Goal: Obtain resource: Download file/media

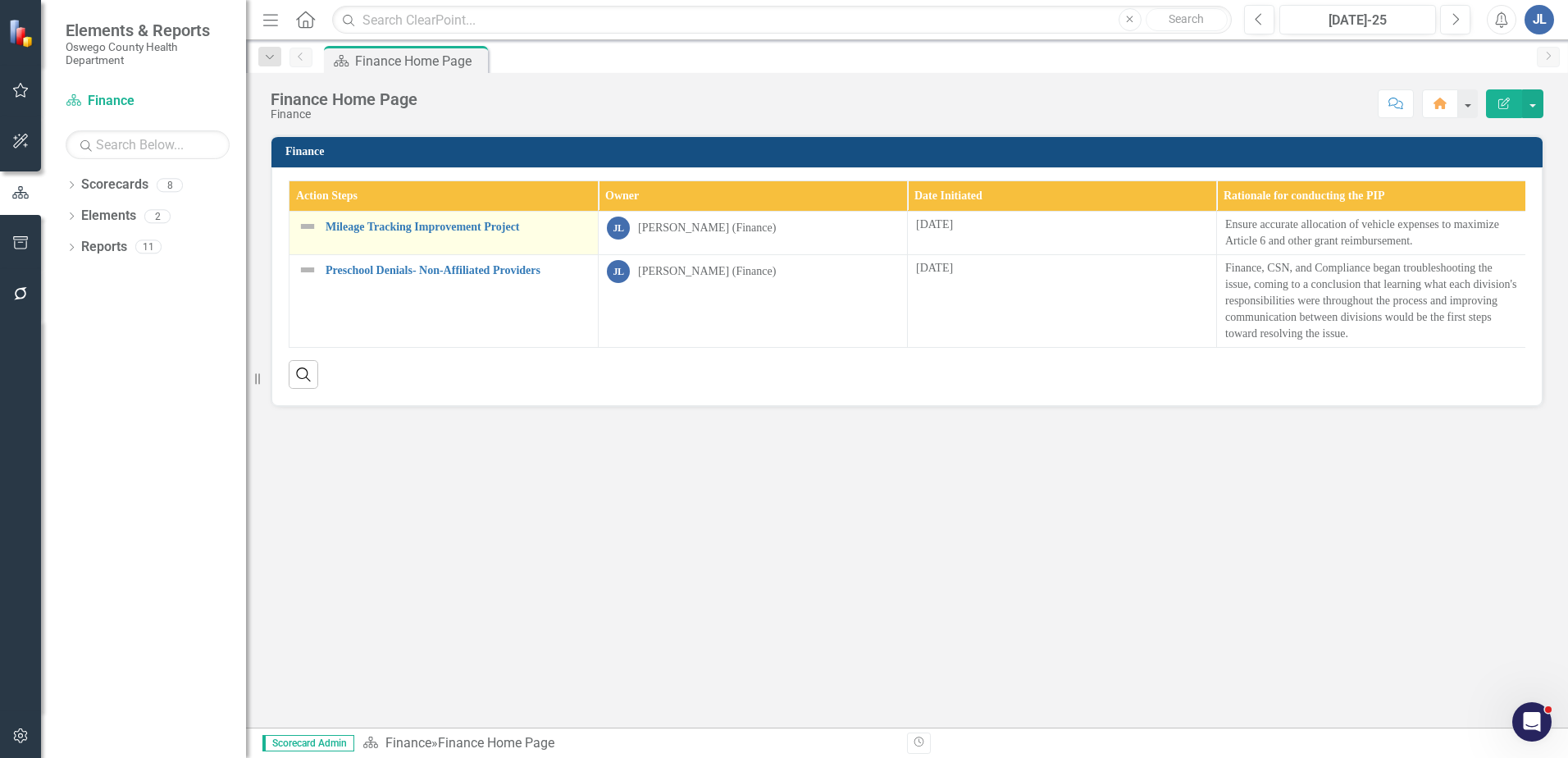
click at [461, 219] on div "Mileage Tracking Improvement Project" at bounding box center [443, 227] width 292 height 20
click at [461, 228] on link "Mileage Tracking Improvement Project" at bounding box center [457, 227] width 264 height 13
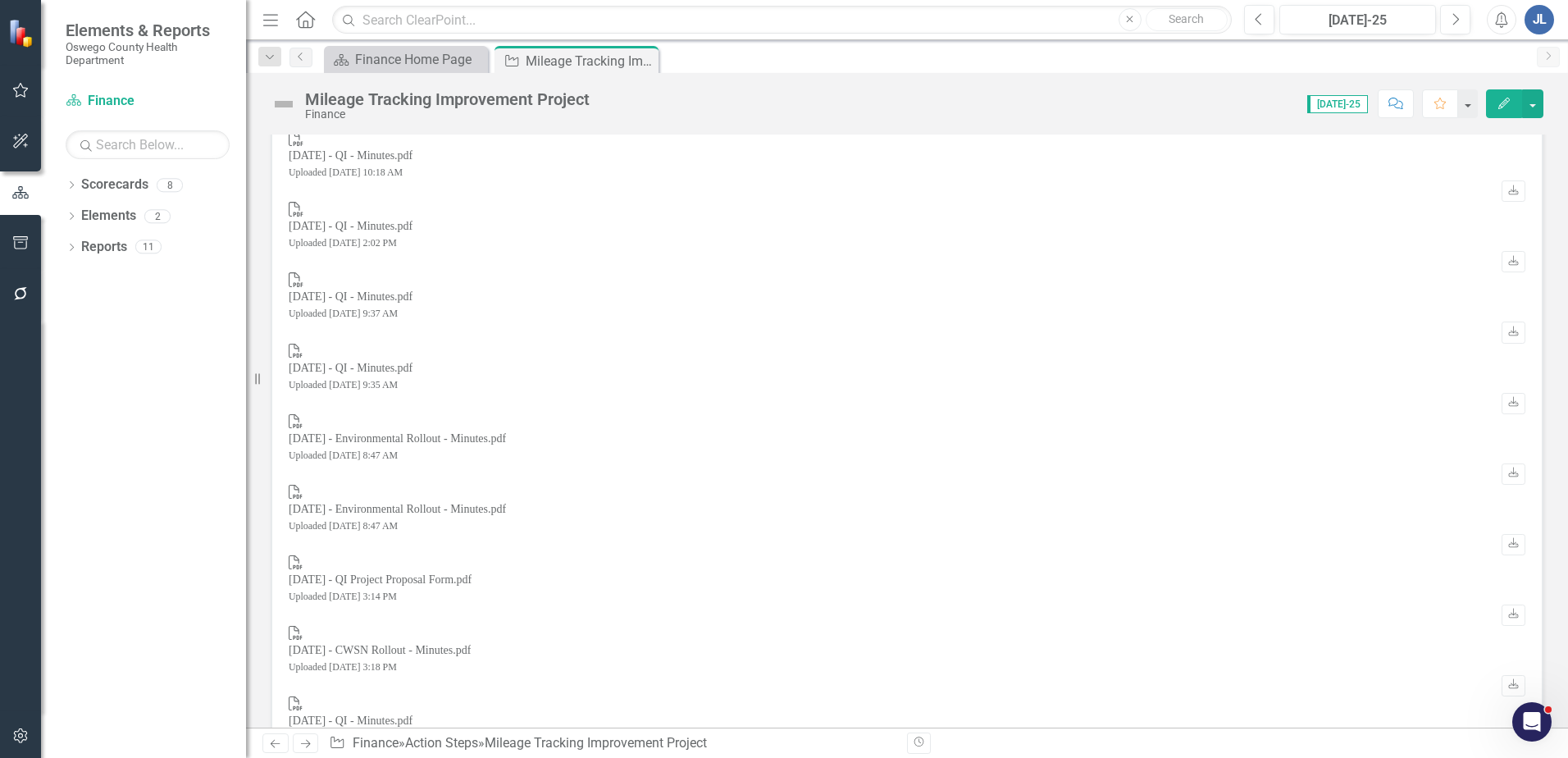
scroll to position [3820, 0]
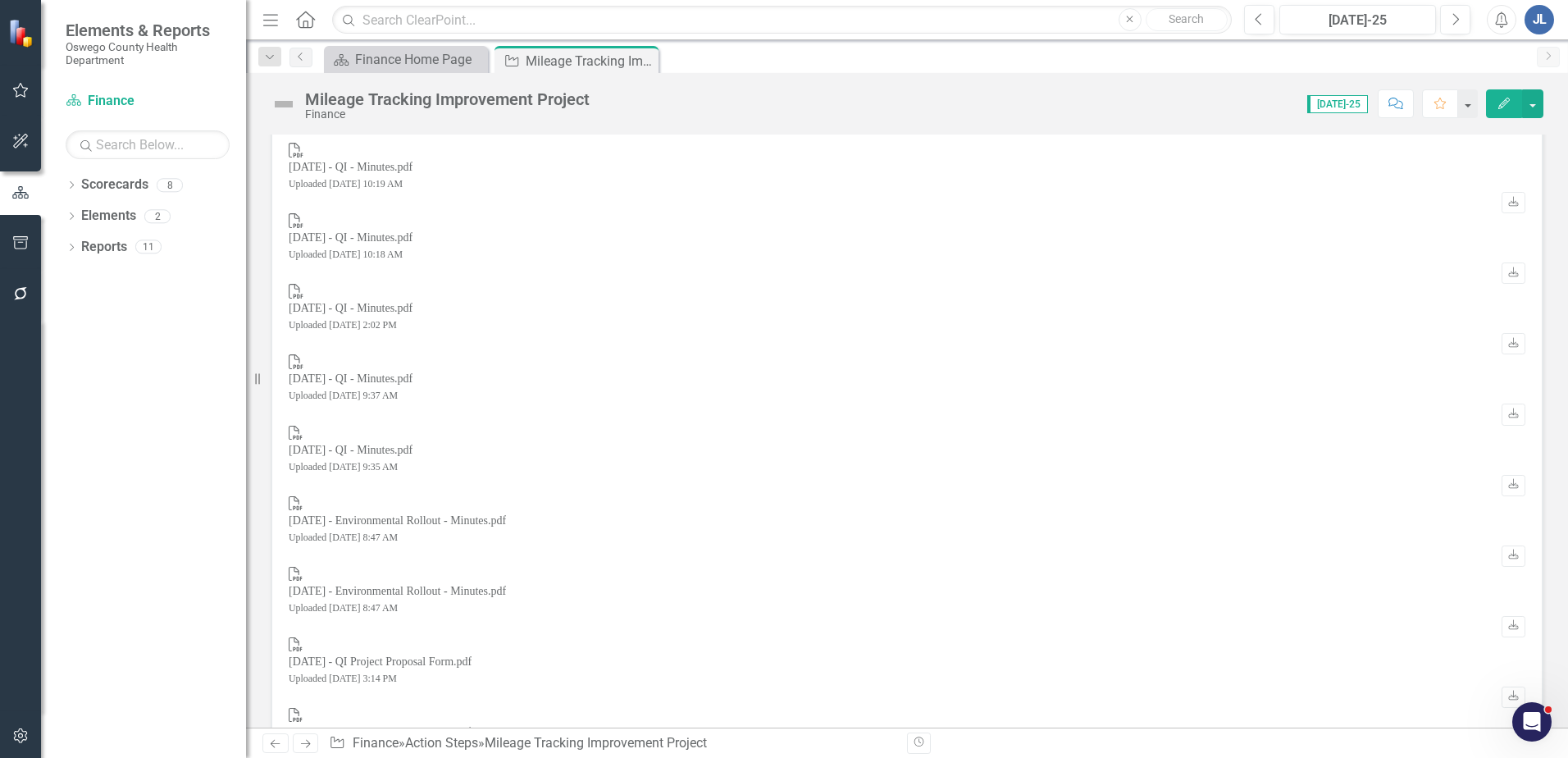
click at [412, 175] on div "[DATE] - QI - Minutes.pdf Uploaded [DATE] 10:19 AM" at bounding box center [350, 176] width 124 height 33
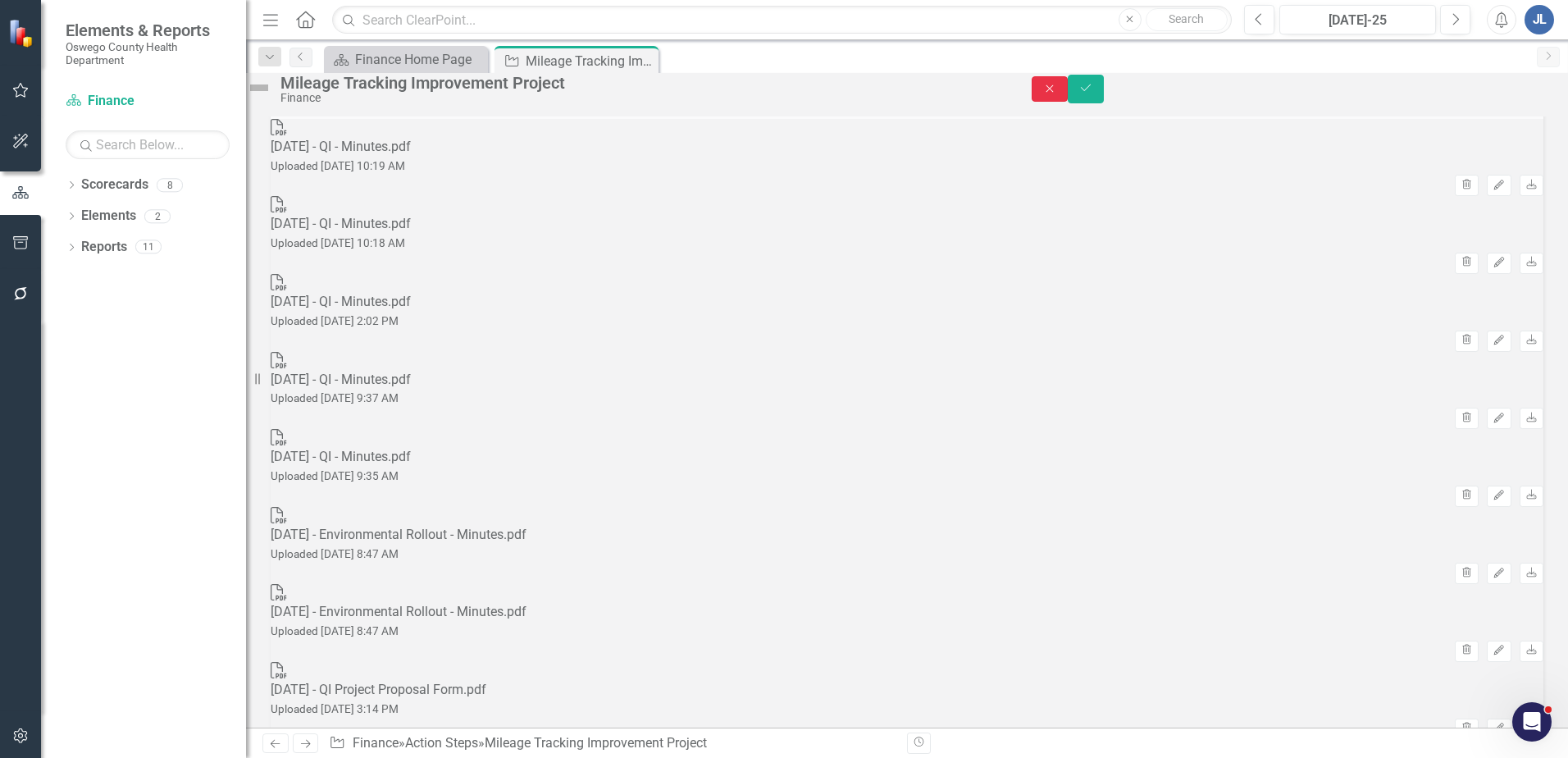
click at [1057, 94] on icon "Close" at bounding box center [1050, 88] width 15 height 12
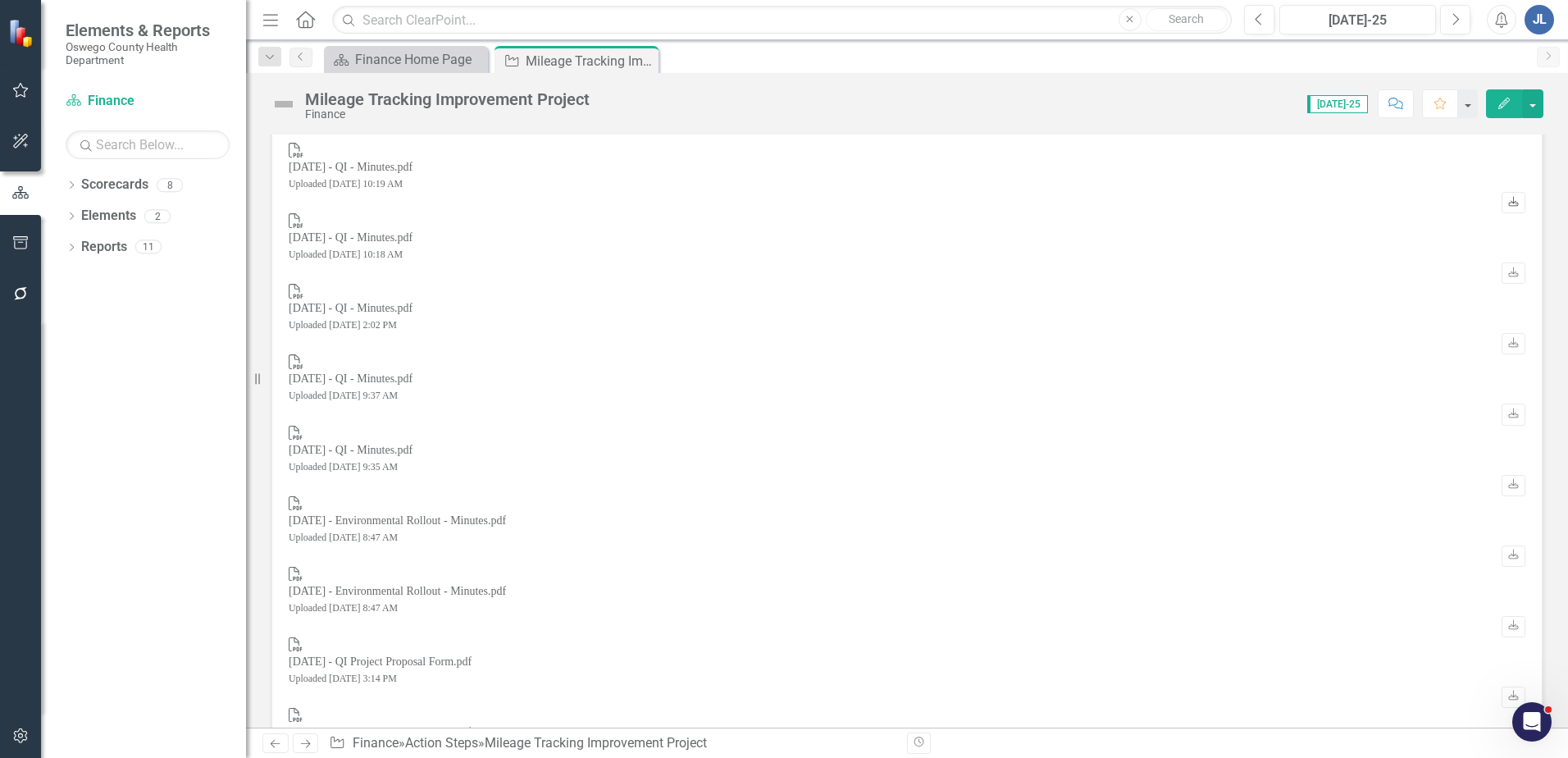
click at [1507, 198] on icon "Download" at bounding box center [1514, 202] width 13 height 10
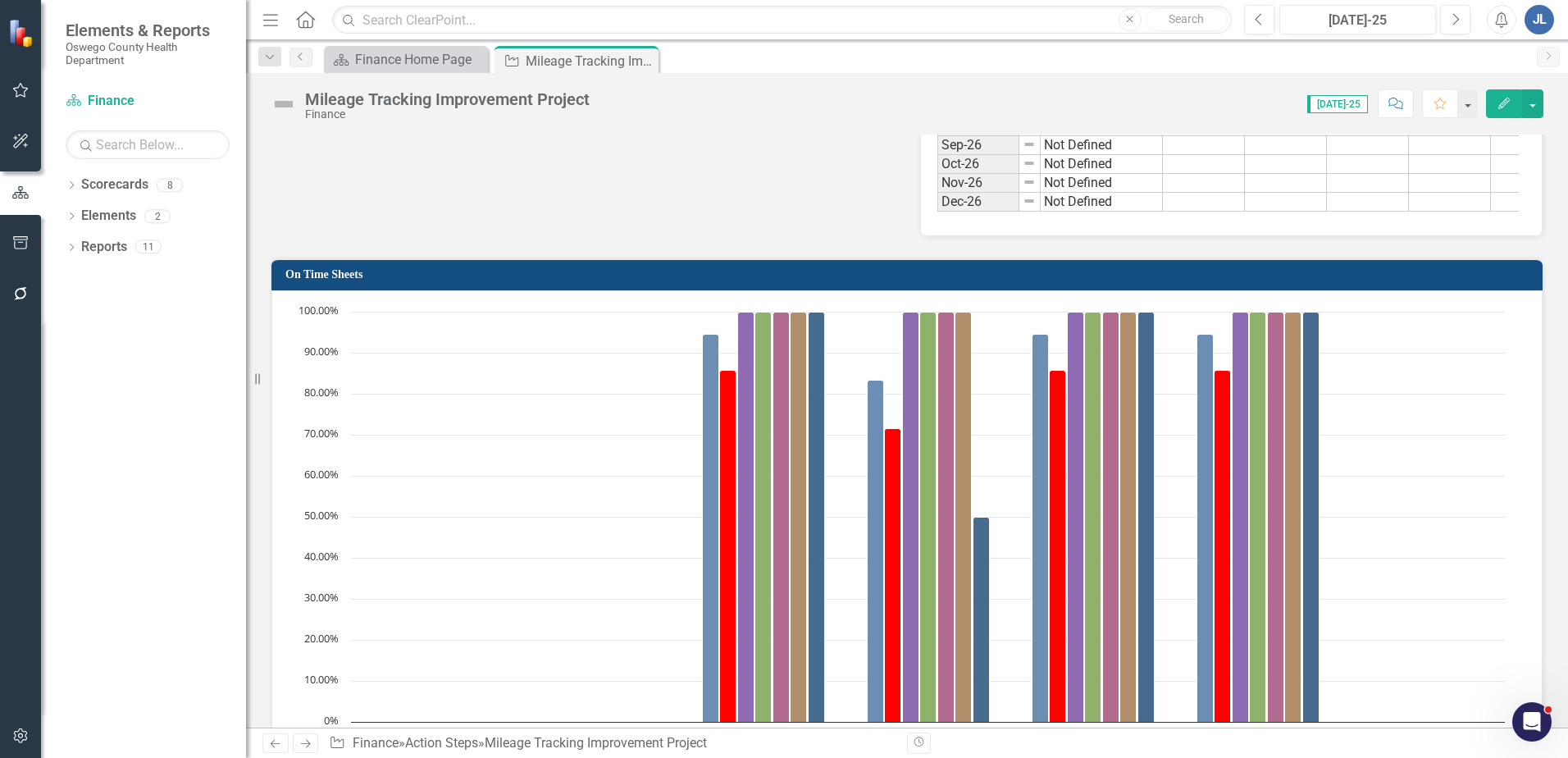
scroll to position [3081, 0]
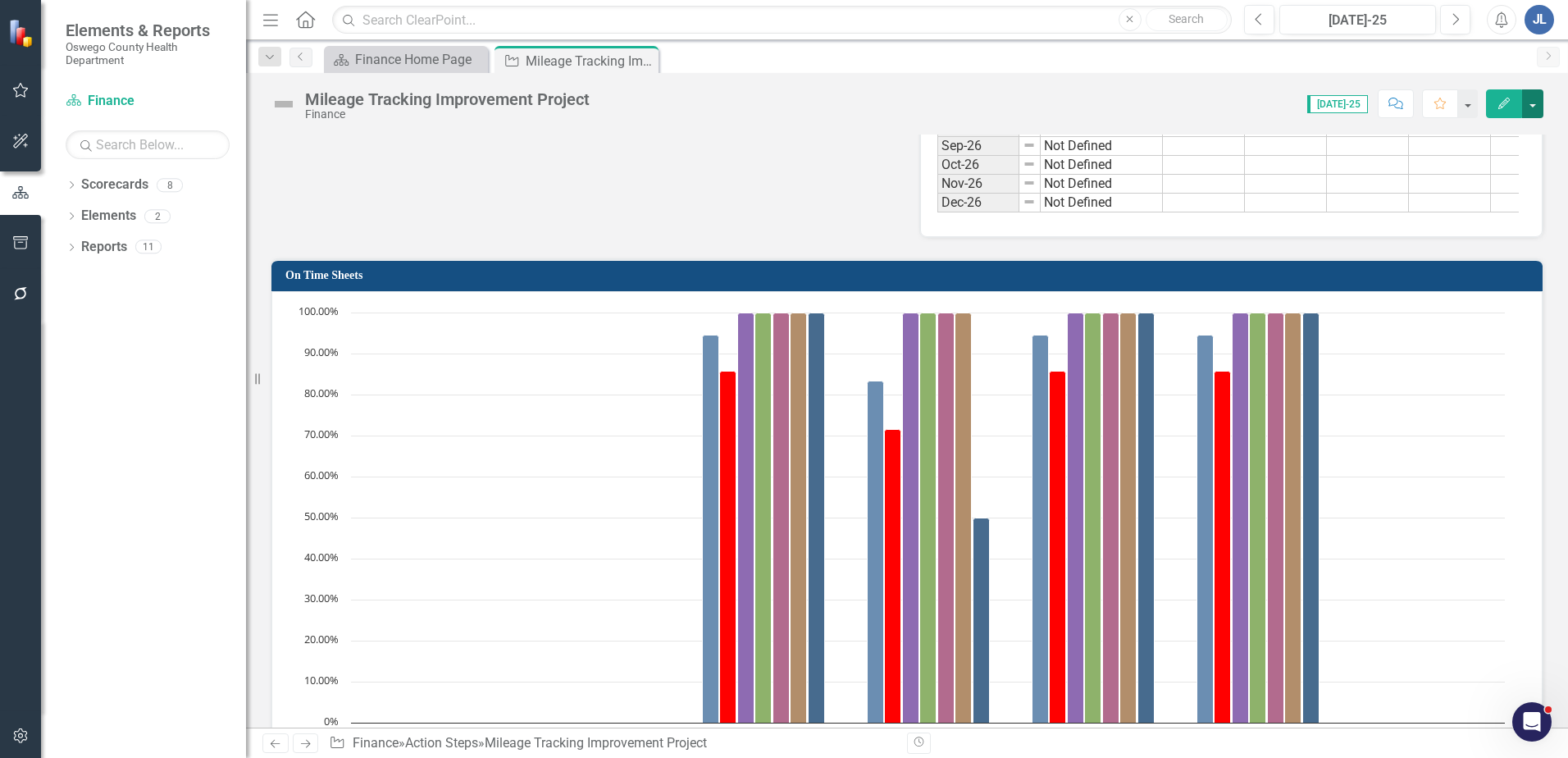
click at [1531, 106] on button "button" at bounding box center [1533, 104] width 22 height 29
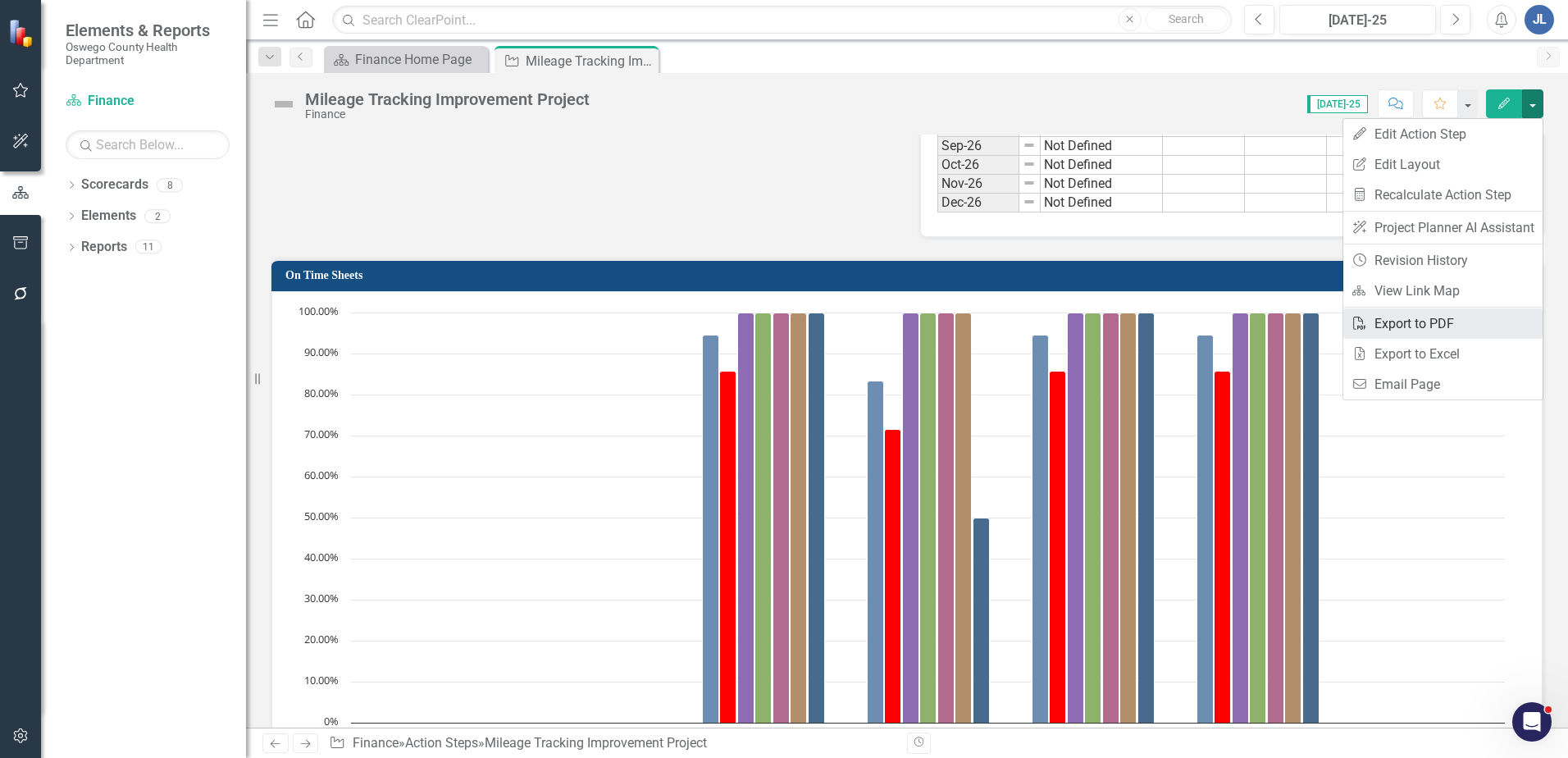
click at [1425, 320] on link "PDF Export to PDF" at bounding box center [1443, 323] width 199 height 30
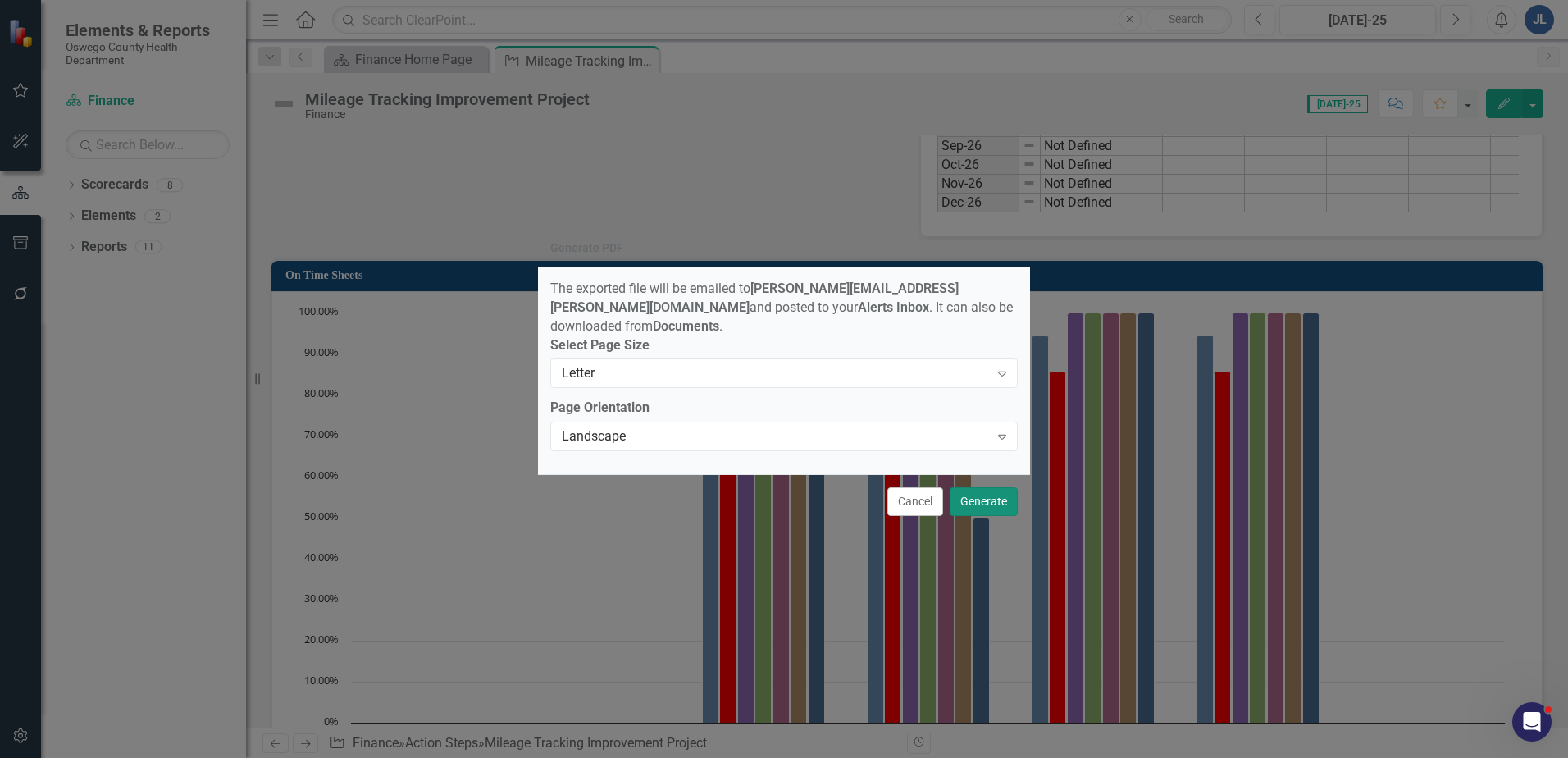
click at [983, 496] on button "Generate" at bounding box center [983, 501] width 68 height 29
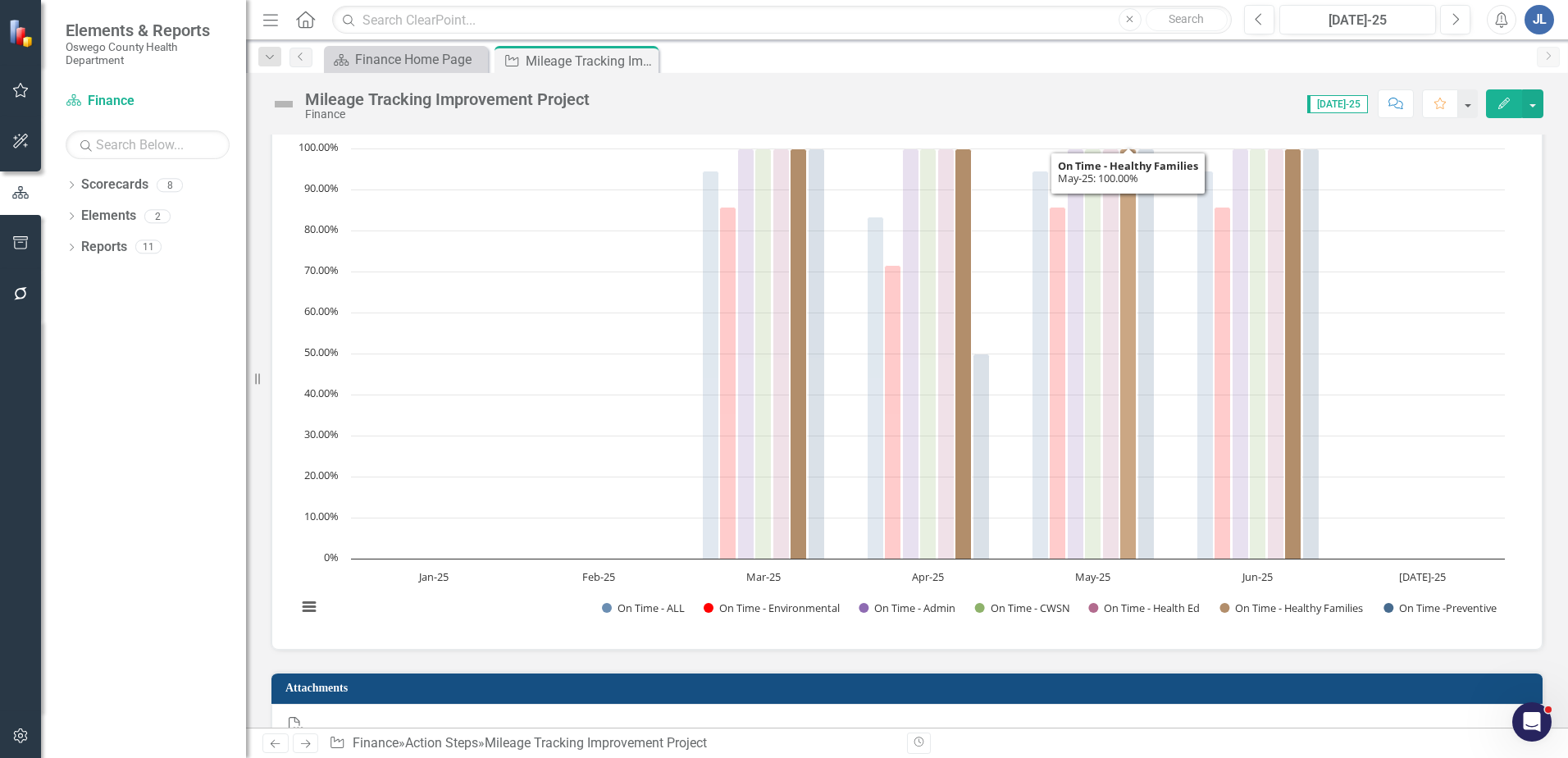
scroll to position [3163, 0]
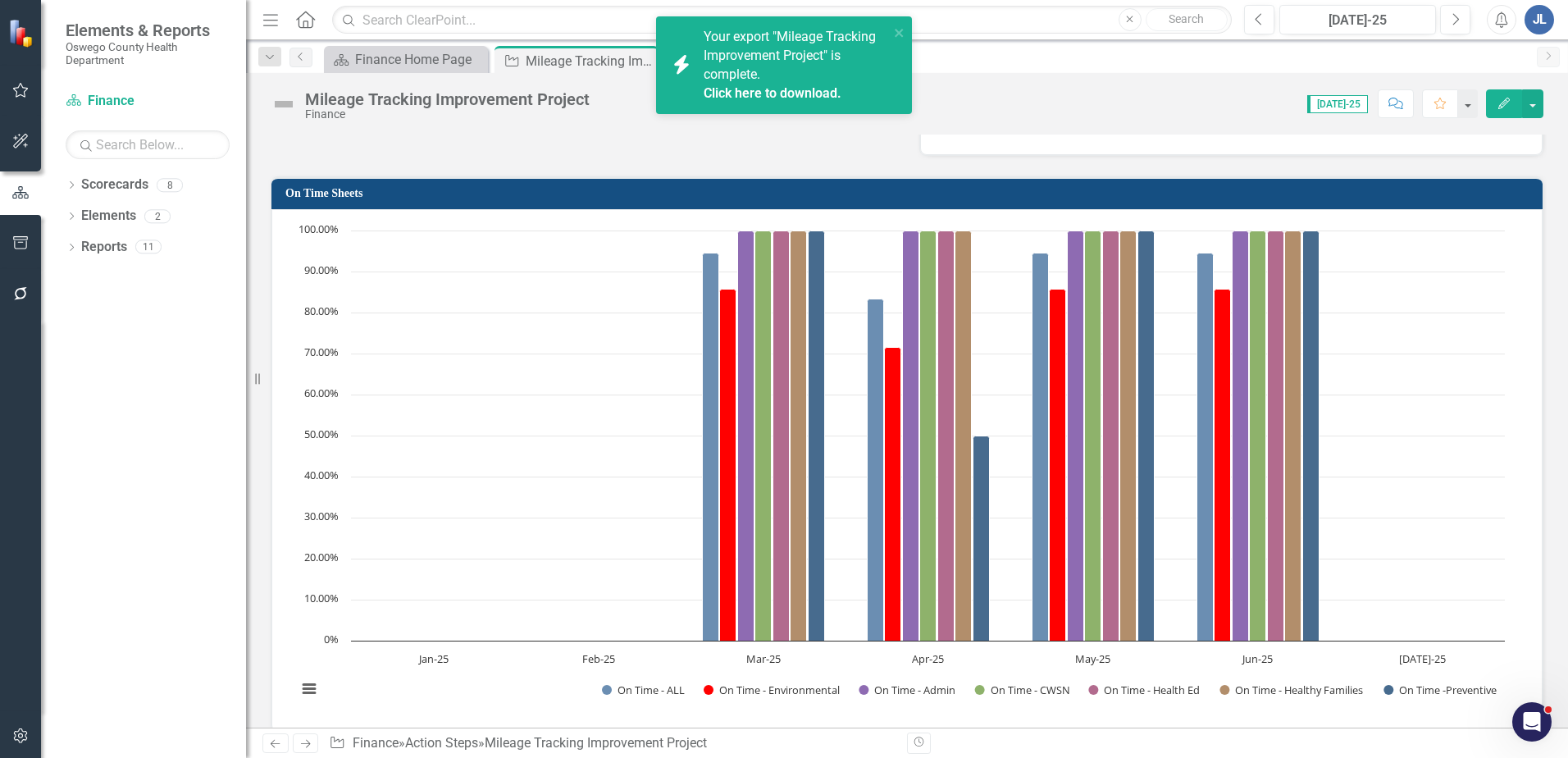
click at [779, 87] on link "Click here to download." at bounding box center [772, 92] width 138 height 15
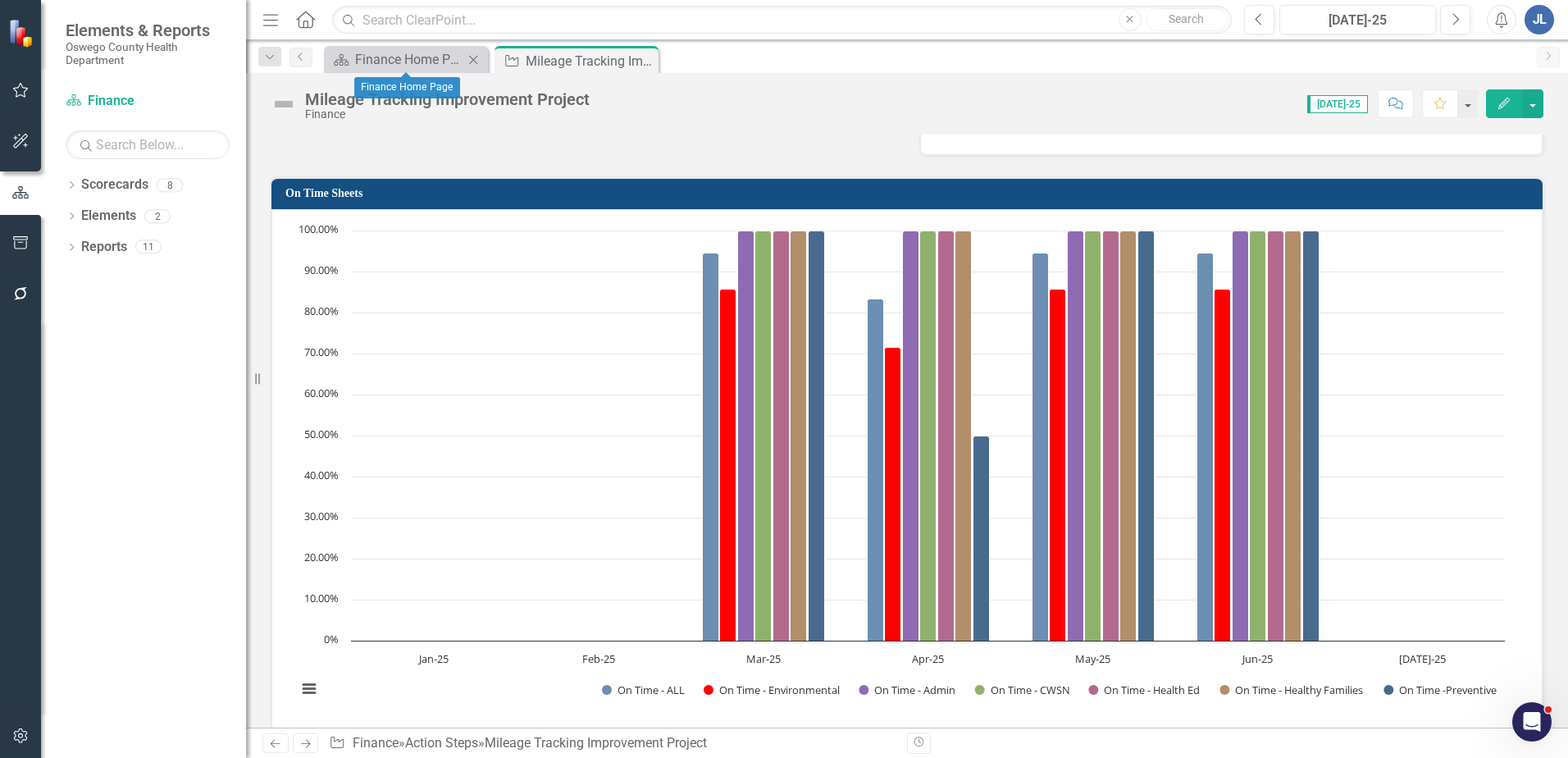
click at [382, 47] on div "Scorecard Finance Home Page Close" at bounding box center [405, 60] width 164 height 27
click at [385, 56] on div "Finance Home Page" at bounding box center [409, 59] width 108 height 21
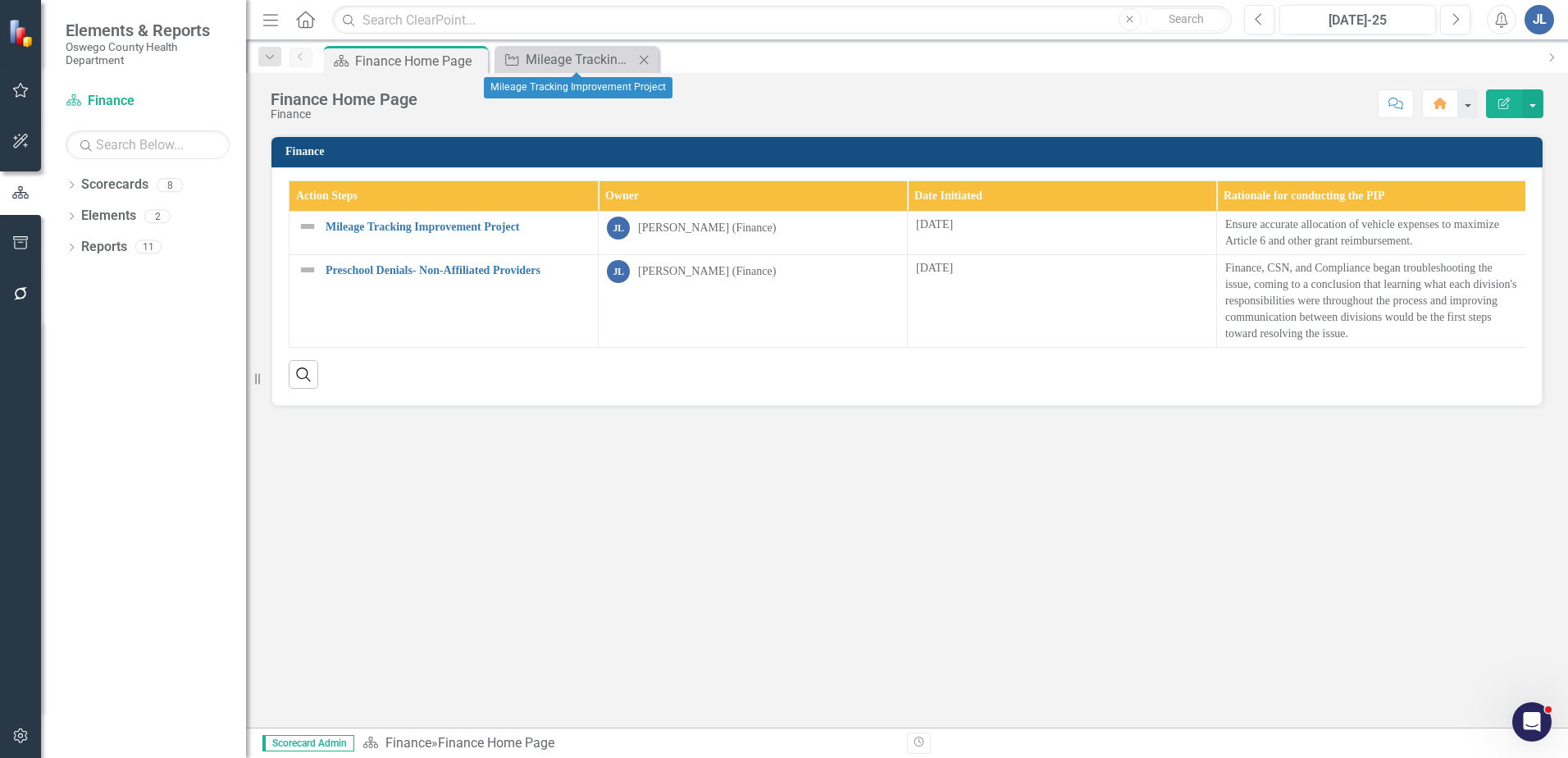
click at [644, 61] on icon "Close" at bounding box center [644, 60] width 16 height 13
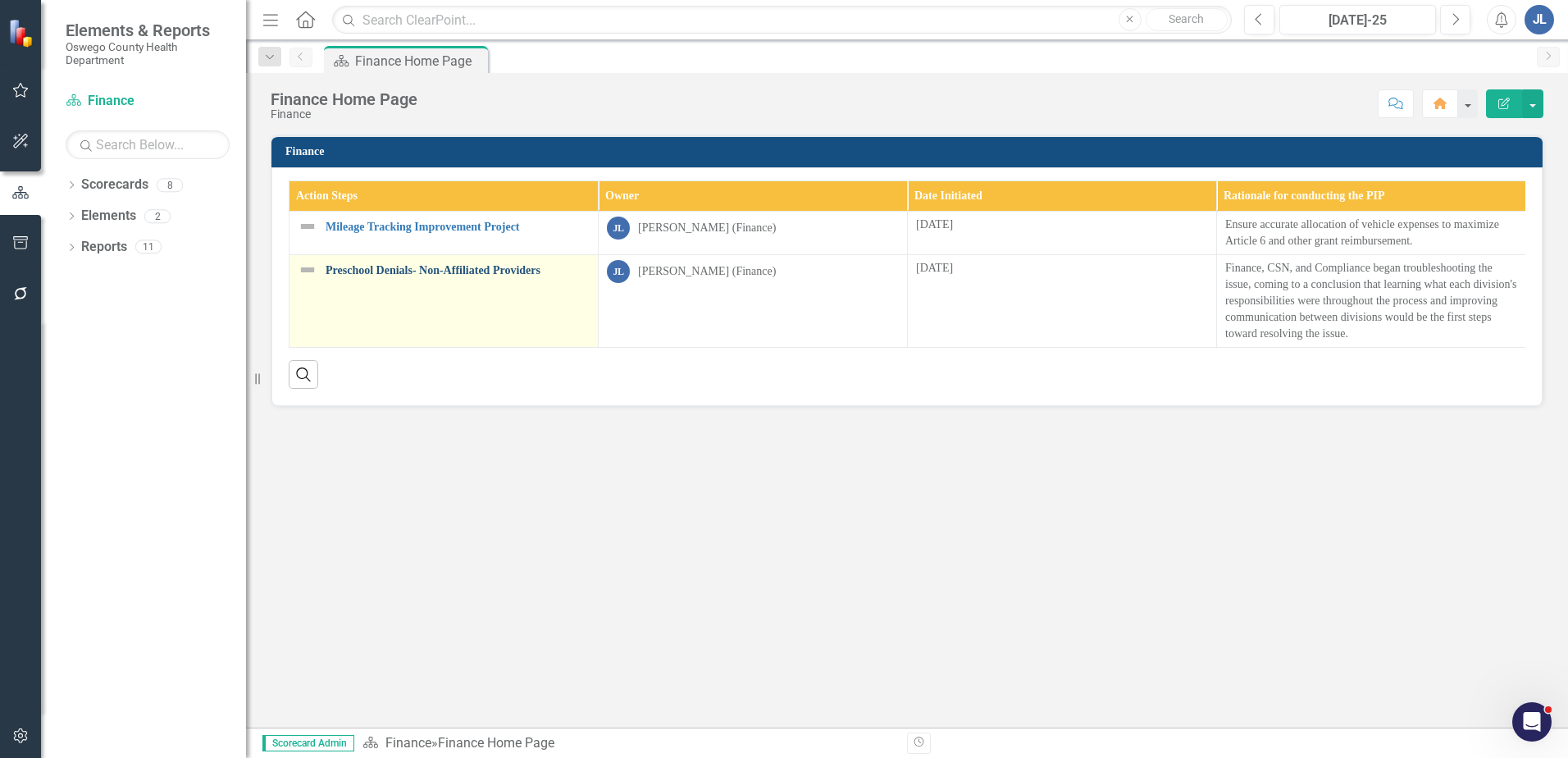
click at [410, 267] on link "Preschool Denials- Non-Affiliated Providers" at bounding box center [457, 270] width 264 height 13
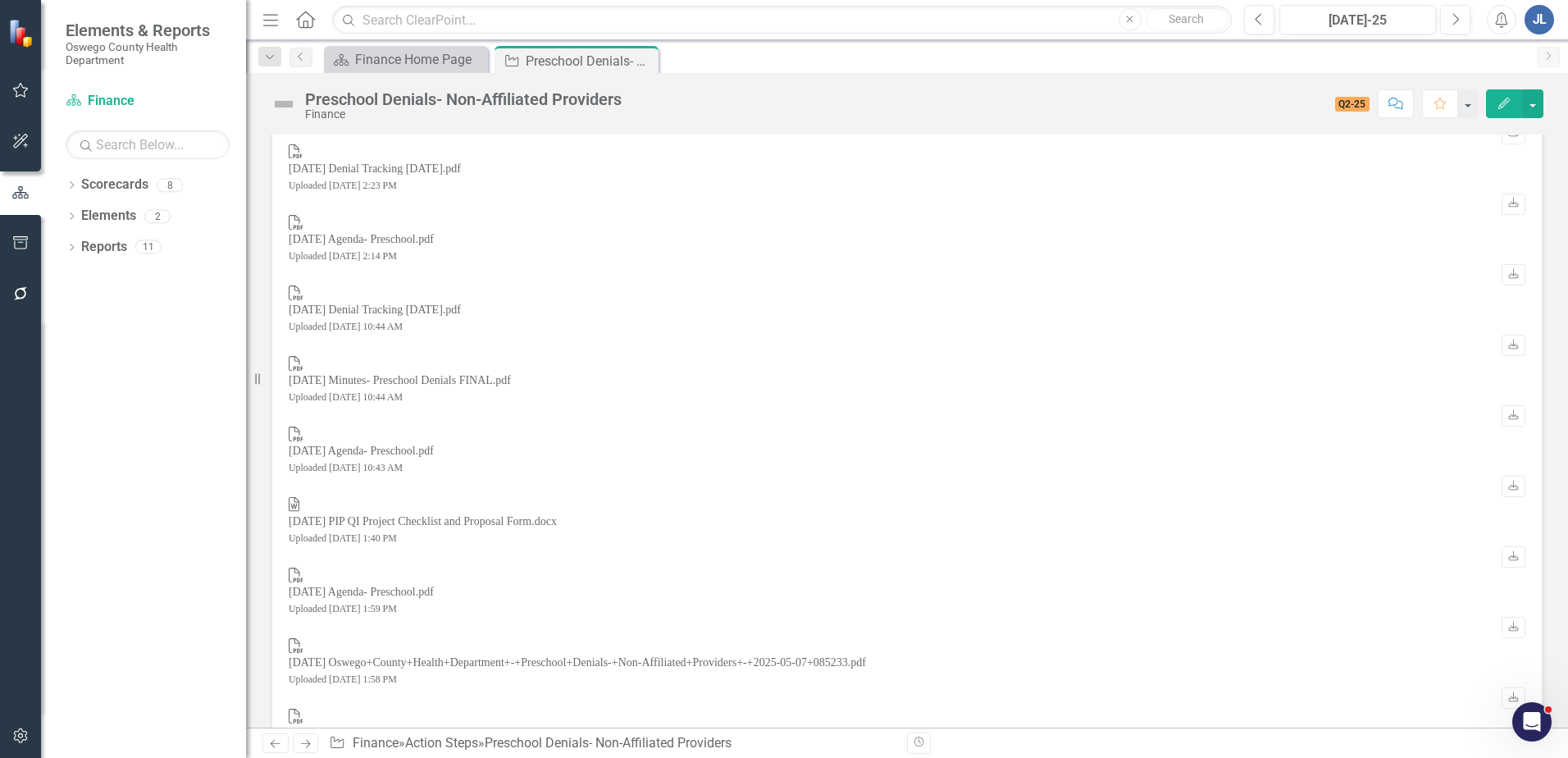
scroll to position [1847, 0]
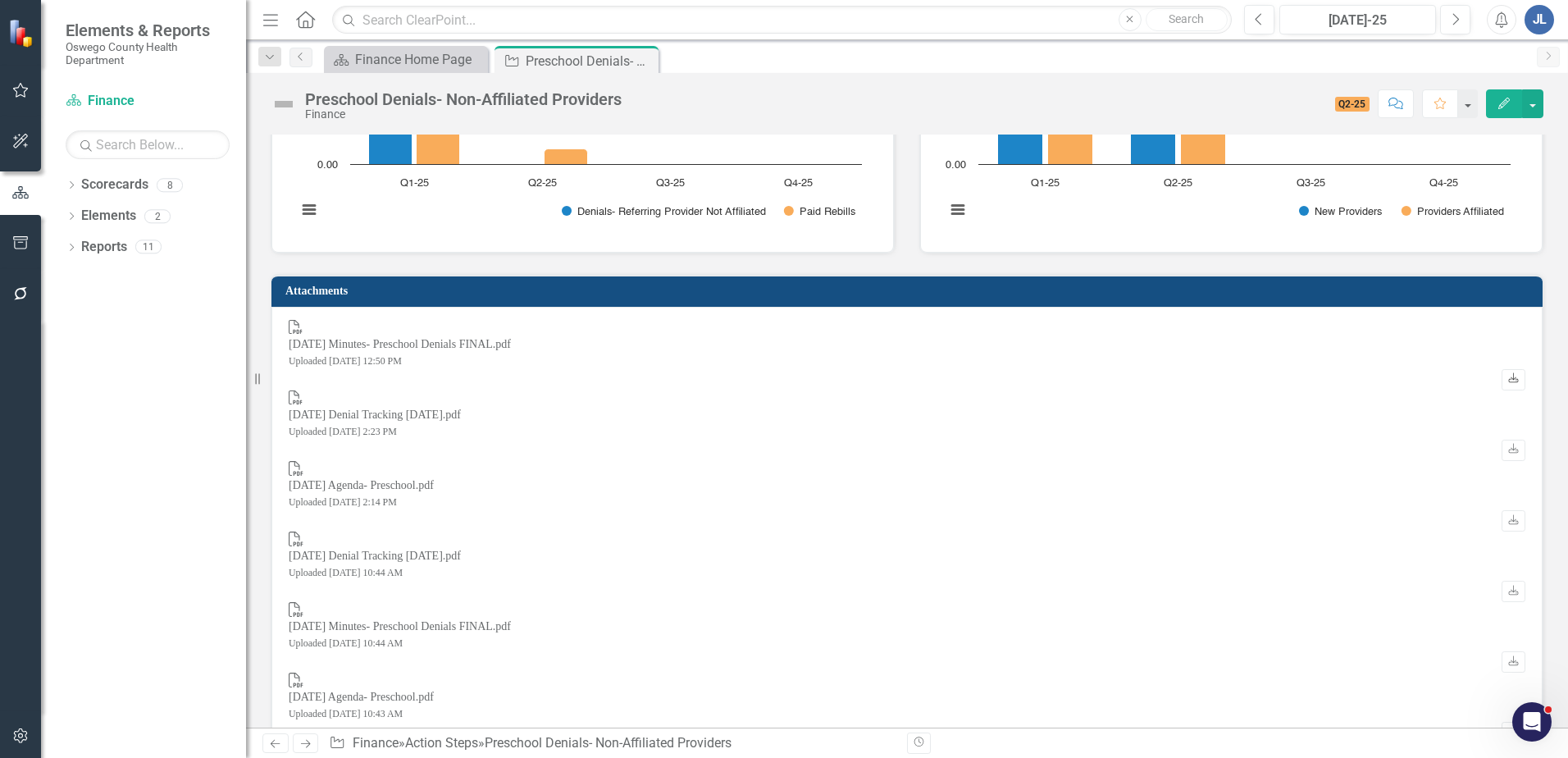
click at [1507, 374] on icon "Download" at bounding box center [1514, 379] width 13 height 10
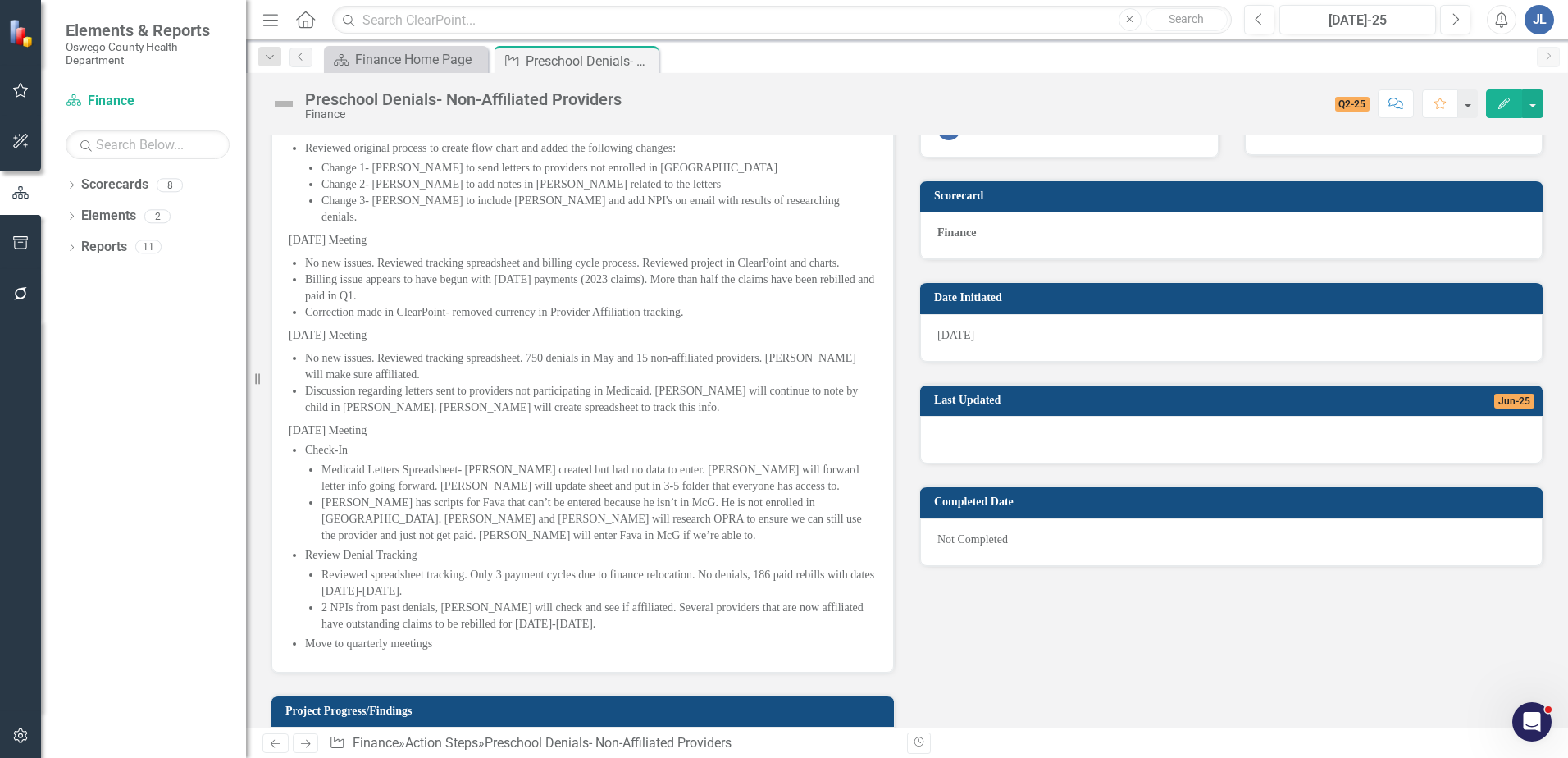
scroll to position [0, 0]
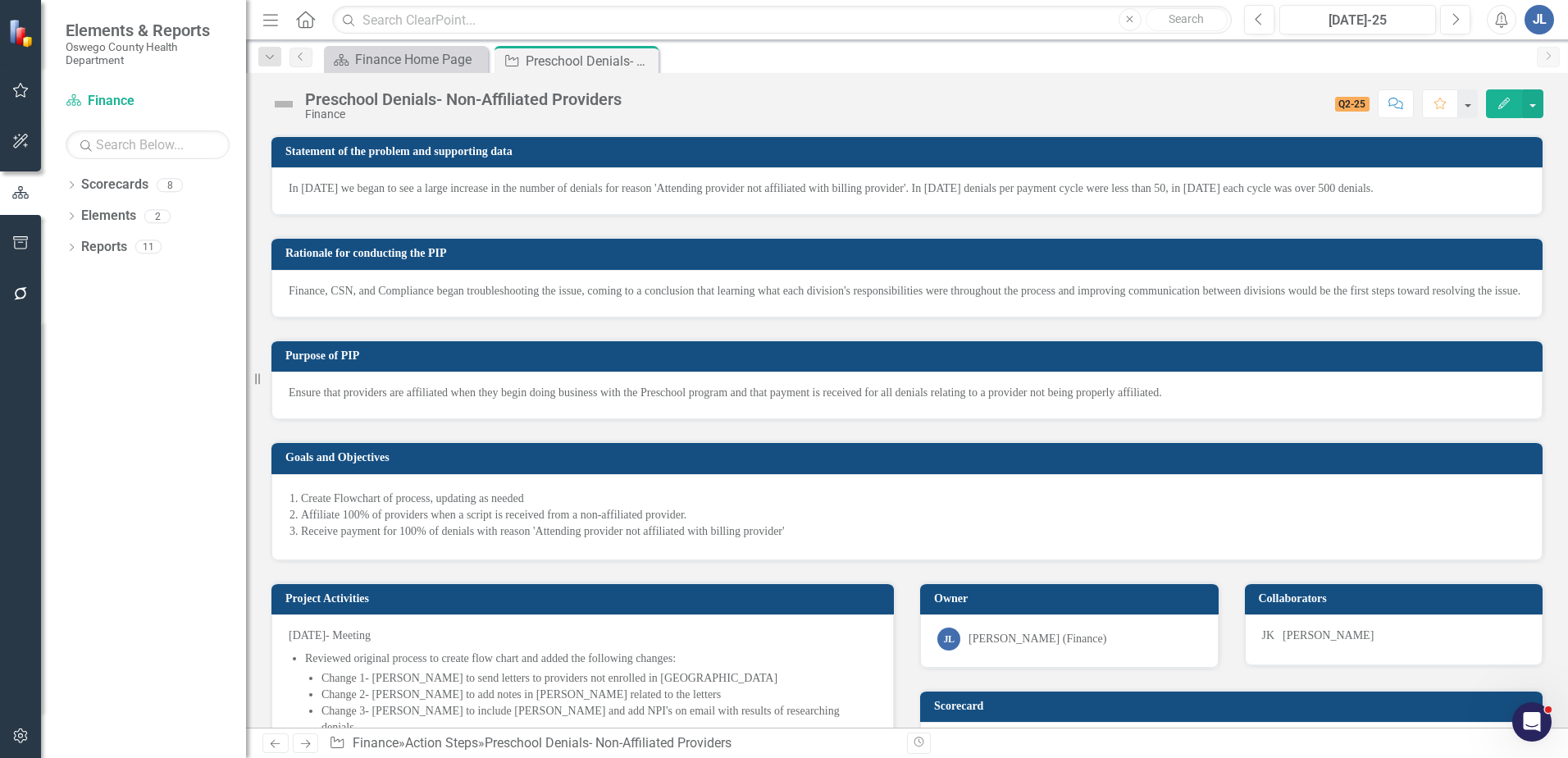
click at [1534, 89] on div "Preschool Denials- Non-Affiliated Providers Finance Score: N/A Q2-25 Completed …" at bounding box center [906, 98] width 1322 height 49
click at [1533, 94] on button "button" at bounding box center [1533, 104] width 22 height 29
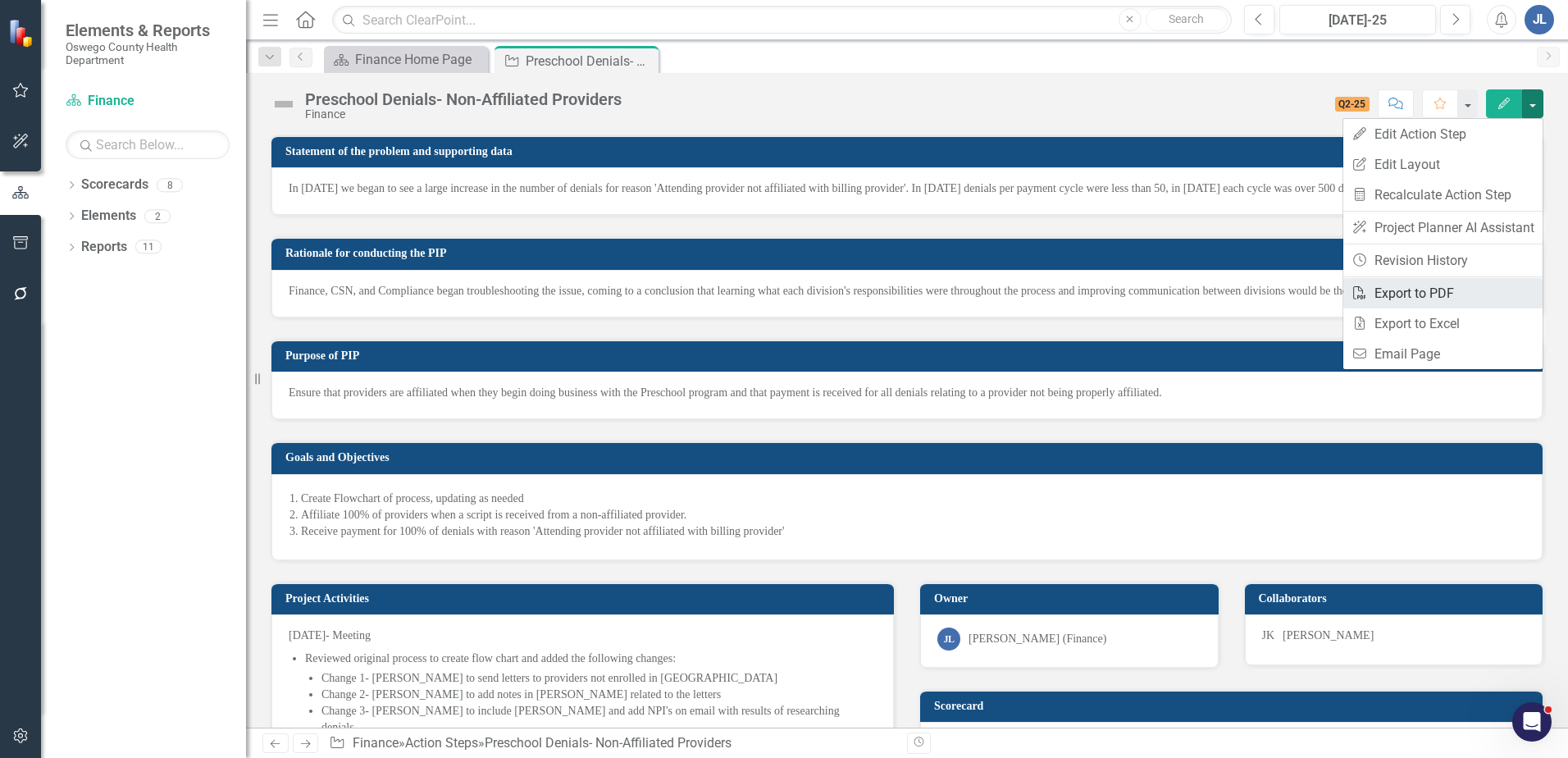
click at [1420, 296] on link "PDF Export to PDF" at bounding box center [1443, 293] width 199 height 30
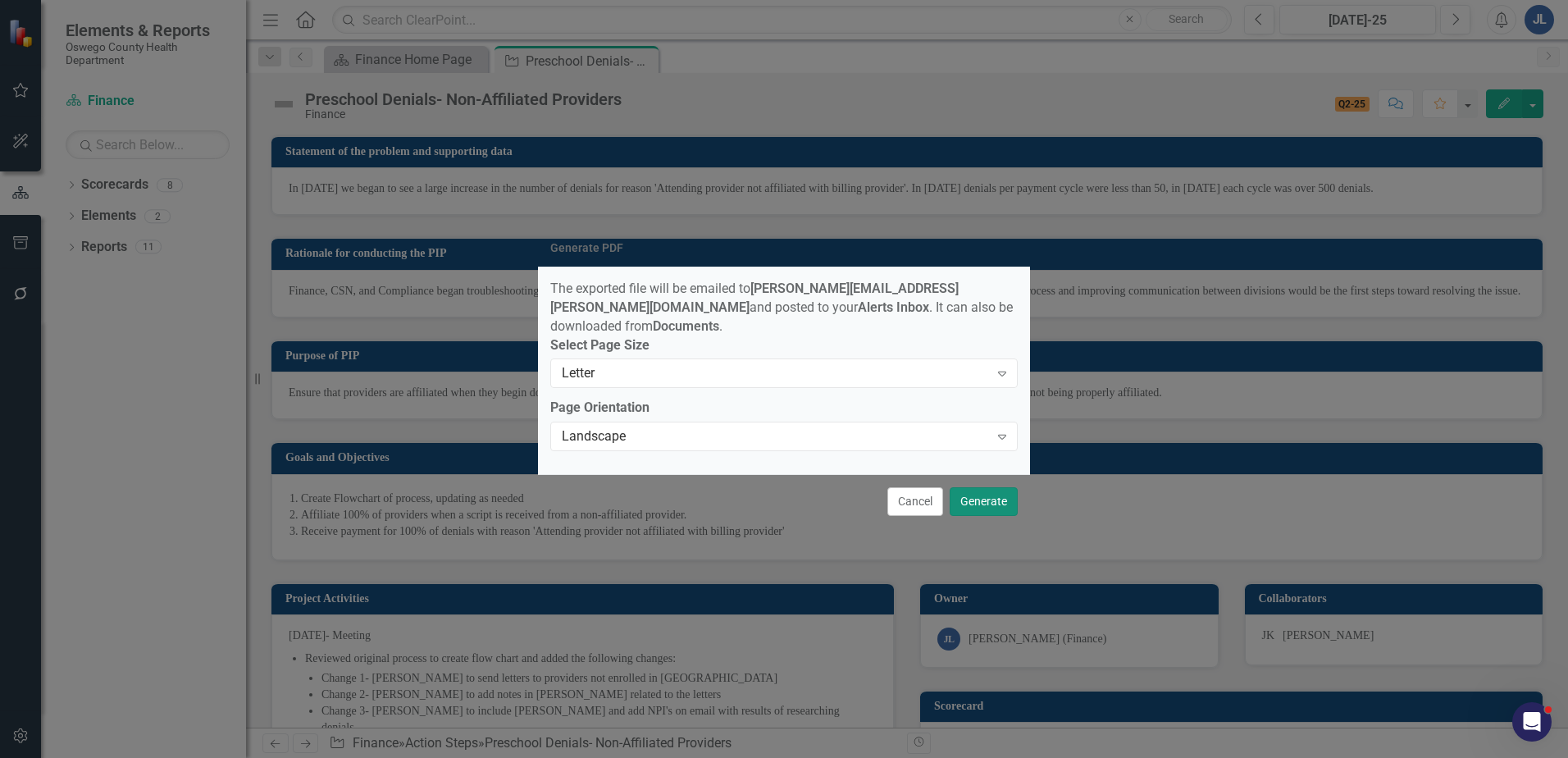
click at [978, 494] on button "Generate" at bounding box center [983, 501] width 68 height 29
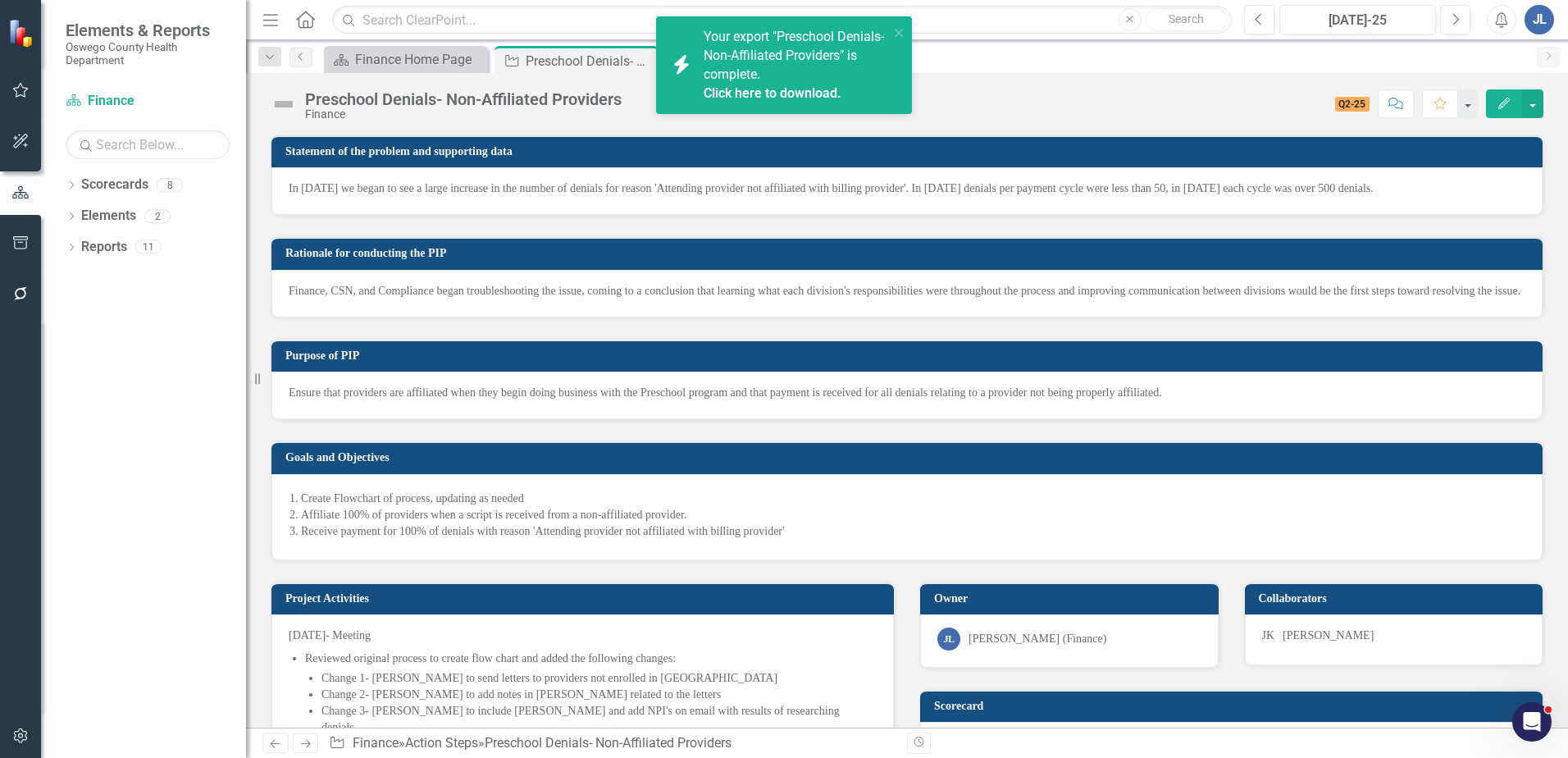
click at [797, 92] on link "Click here to download." at bounding box center [772, 92] width 138 height 15
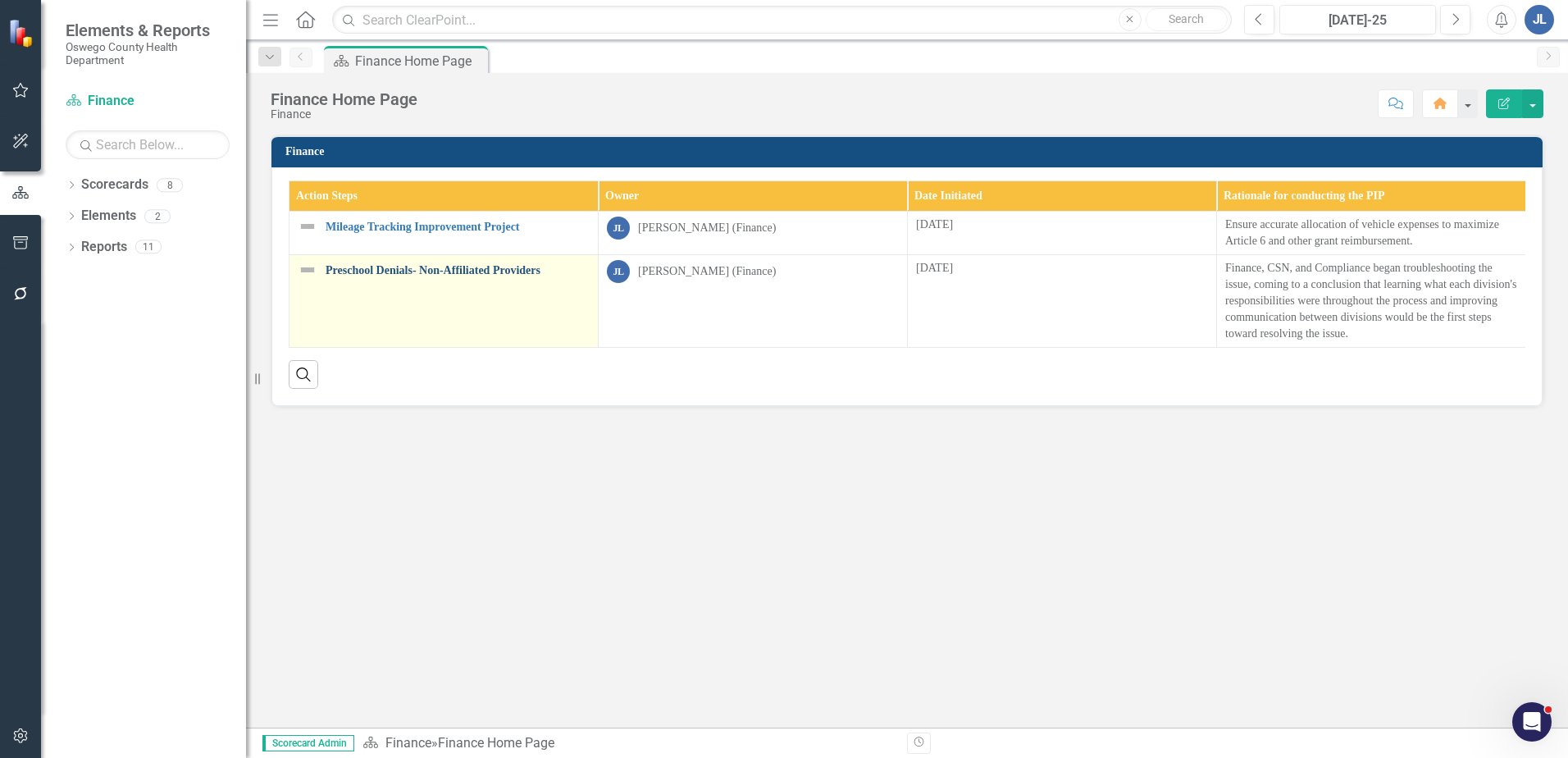
click at [459, 274] on link "Preschool Denials- Non-Affiliated Providers" at bounding box center [457, 270] width 264 height 13
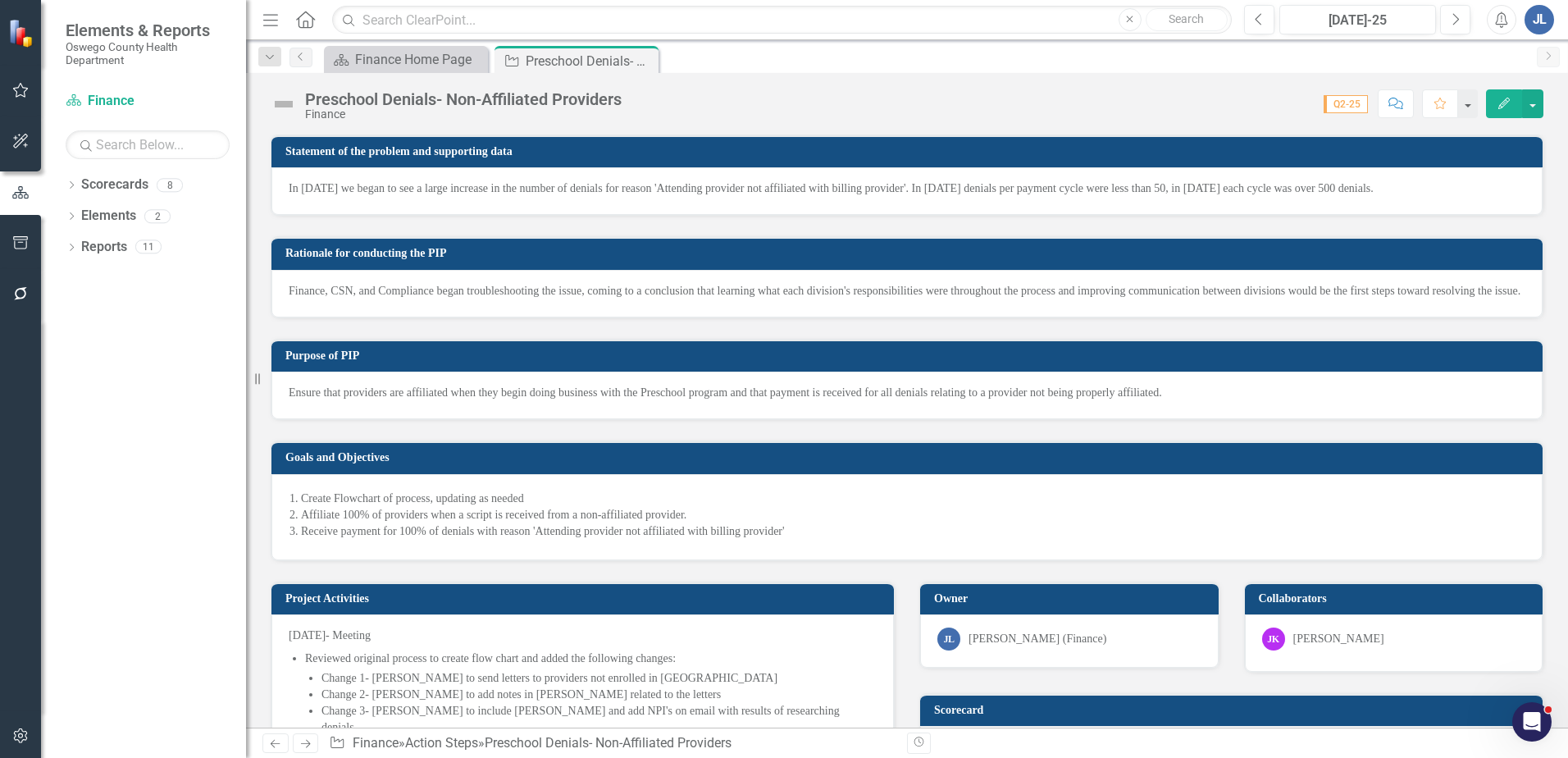
click at [1021, 59] on div "Scorecard Finance Home Page Close Action Step Preschool Denials- Non-Affiliated…" at bounding box center [924, 59] width 1208 height 26
click at [1529, 99] on button "button" at bounding box center [1533, 104] width 22 height 29
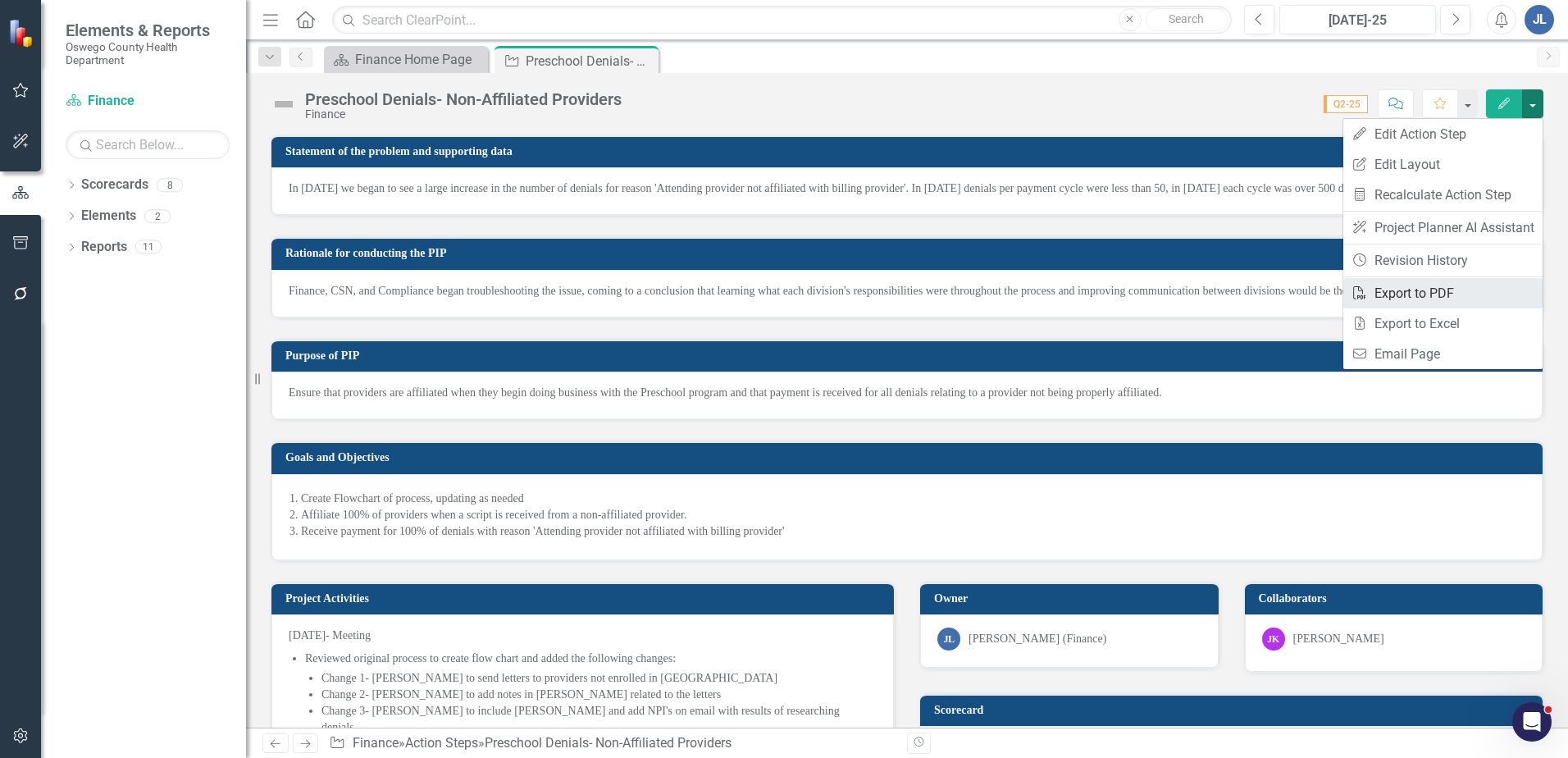
click at [1417, 295] on link "PDF Export to PDF" at bounding box center [1443, 293] width 199 height 30
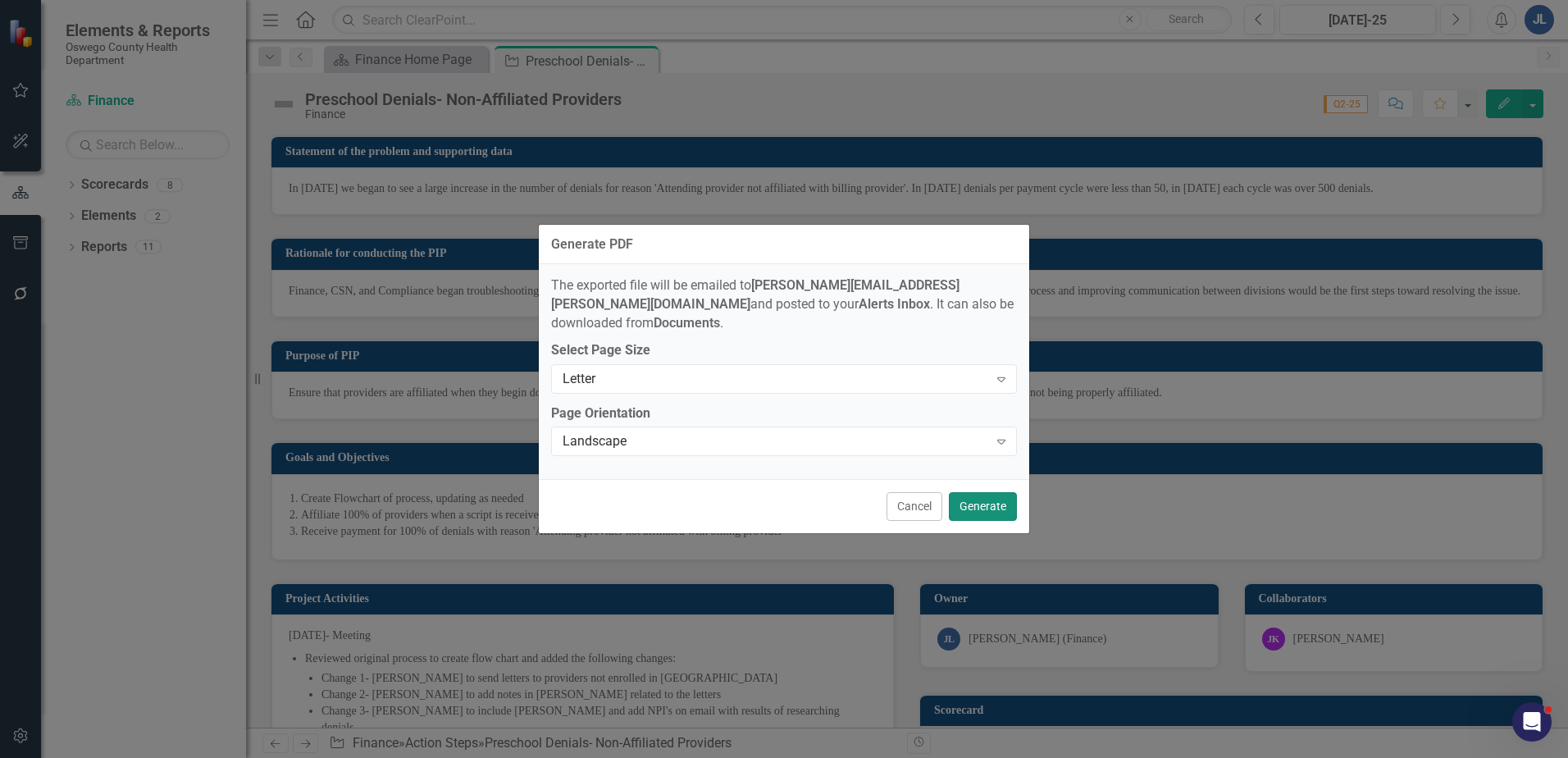
click at [1003, 492] on button "Generate" at bounding box center [982, 507] width 68 height 29
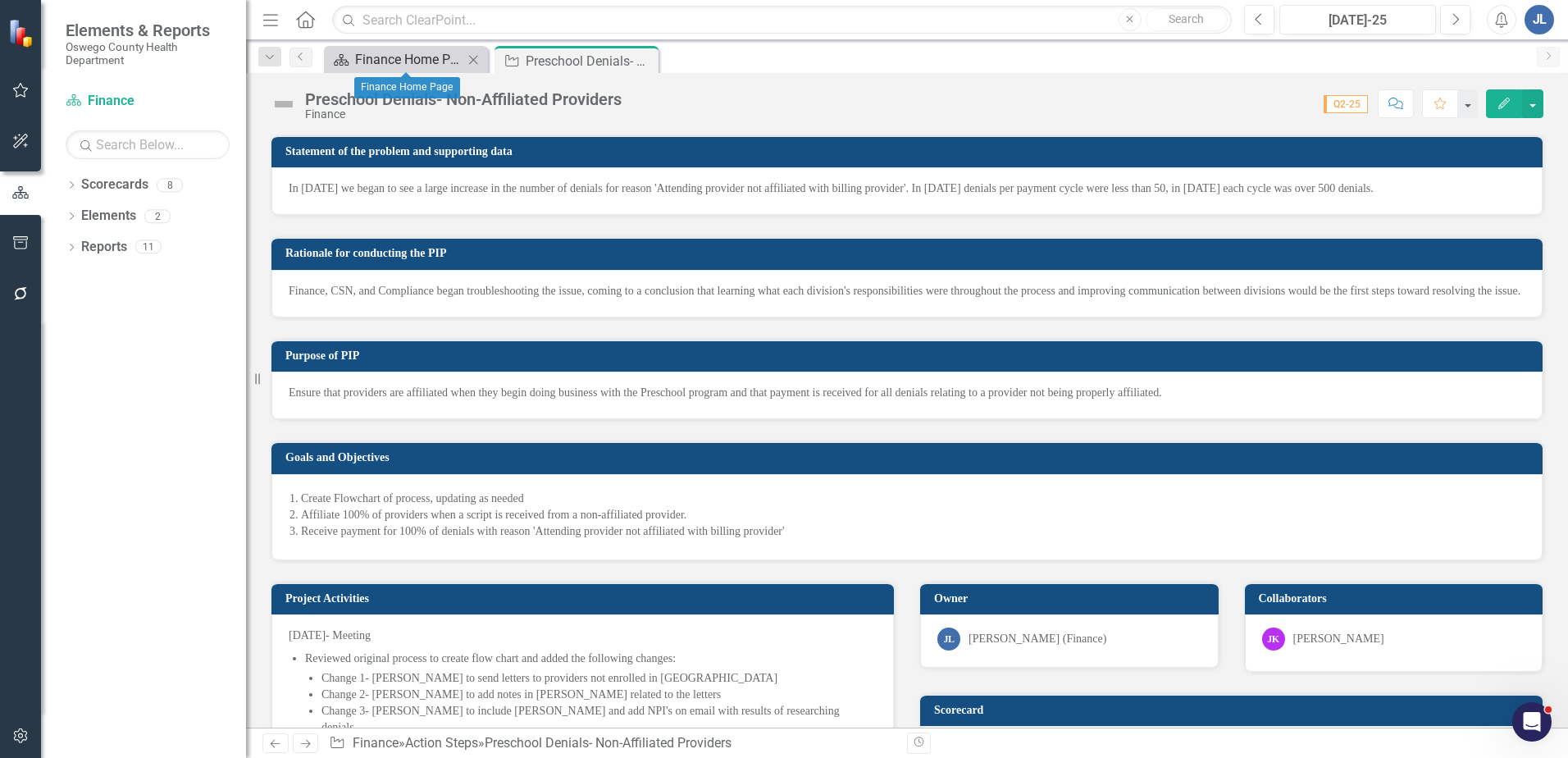
click at [382, 55] on div "Finance Home Page" at bounding box center [409, 59] width 108 height 21
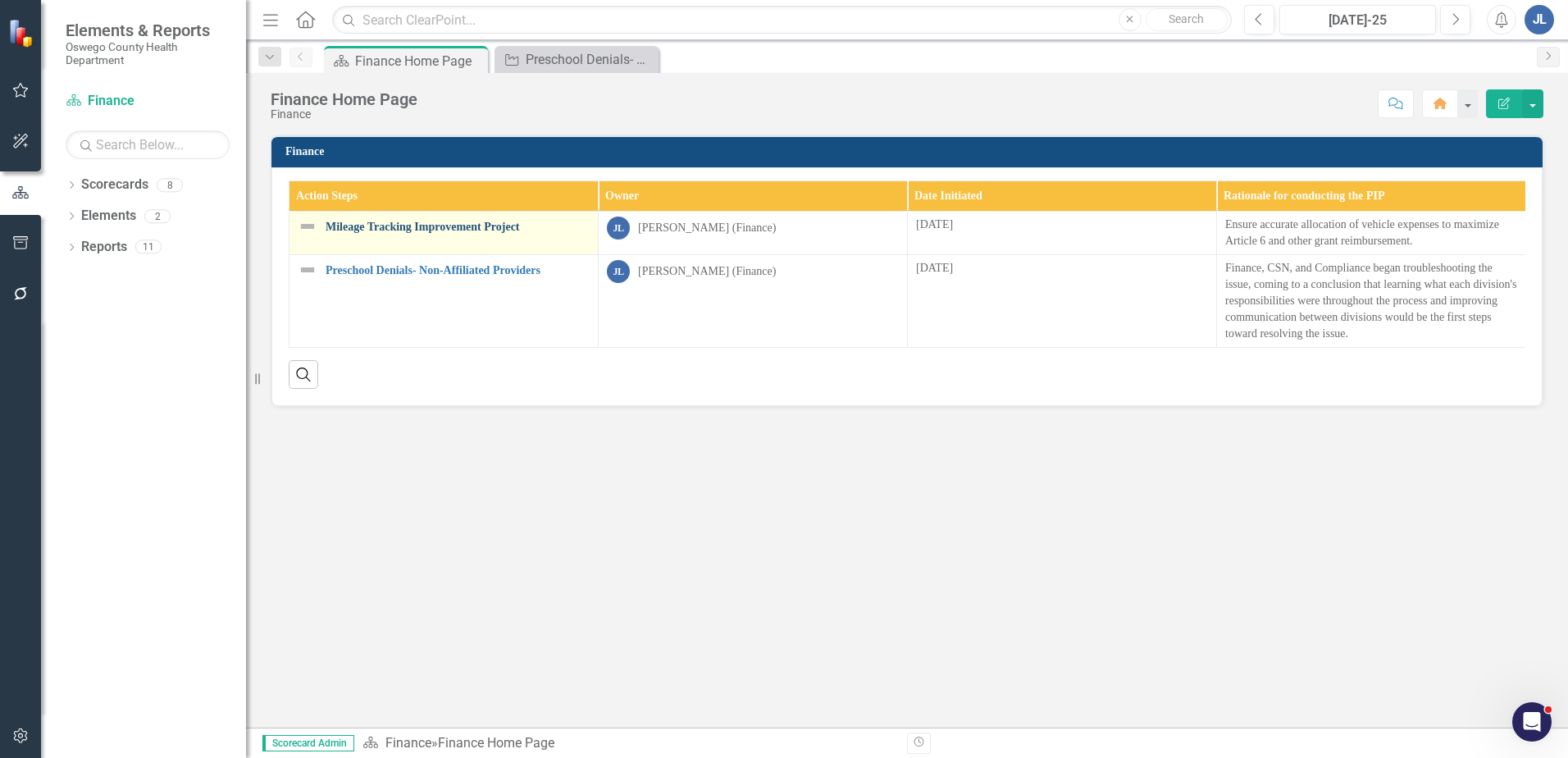
click at [367, 220] on link "Mileage Tracking Improvement Project" at bounding box center [457, 227] width 264 height 13
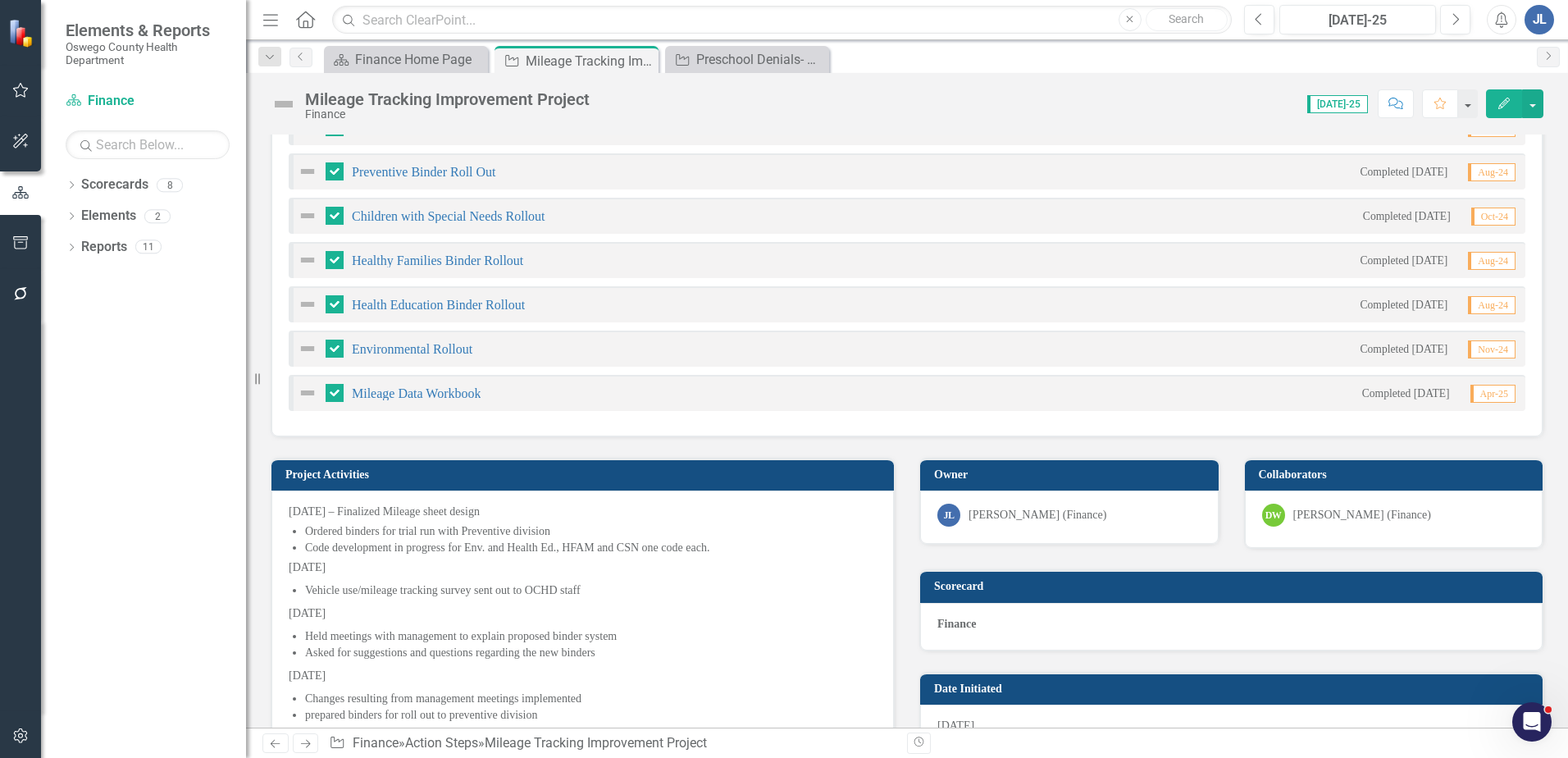
scroll to position [574, 0]
